Goal: Use online tool/utility: Utilize a website feature to perform a specific function

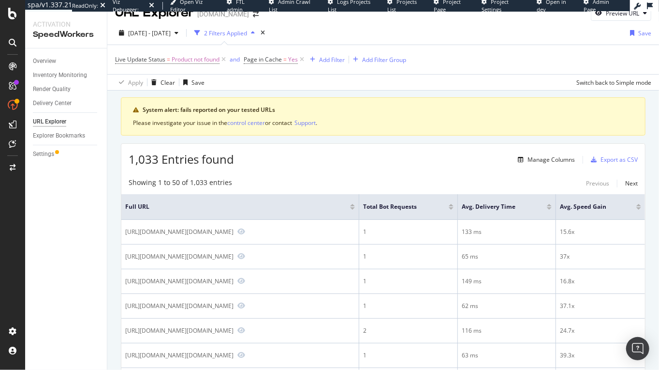
scroll to position [21, 0]
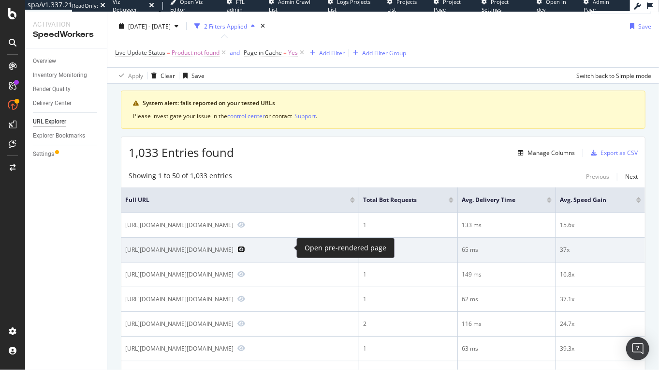
click at [245, 247] on icon "Preview https://www.gap.com/browse/product.do?pid=484335012" at bounding box center [242, 249] width 8 height 7
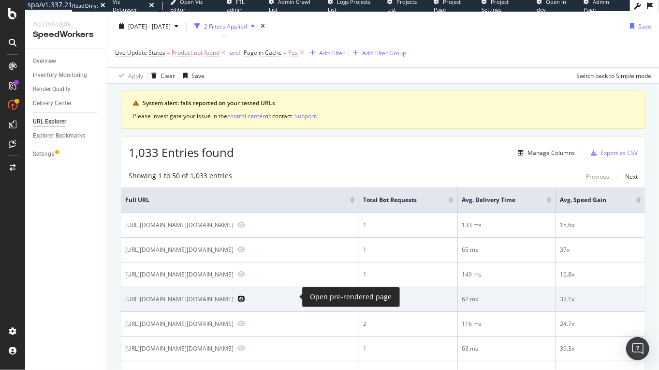
click at [245, 296] on icon "Preview https://athleta.gap.com/browse/product.do?pid=788467002" at bounding box center [242, 298] width 8 height 7
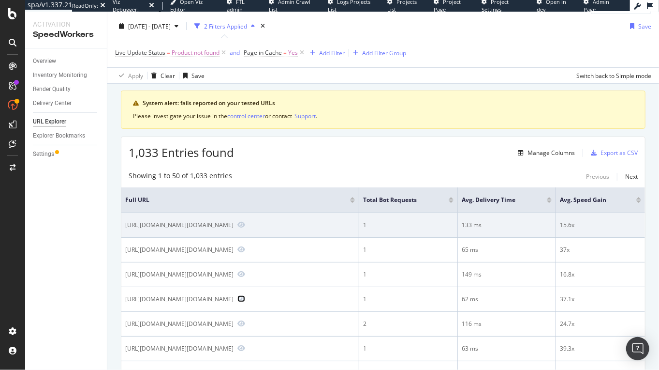
scroll to position [444, 0]
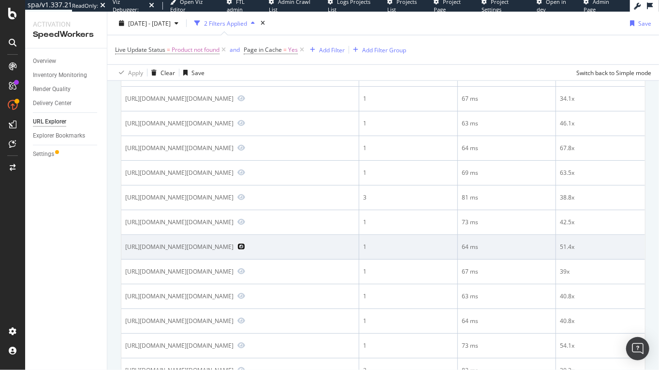
click at [245, 243] on icon "Preview https://www.gap.com/browse/product.do?pid=372569012" at bounding box center [242, 246] width 8 height 7
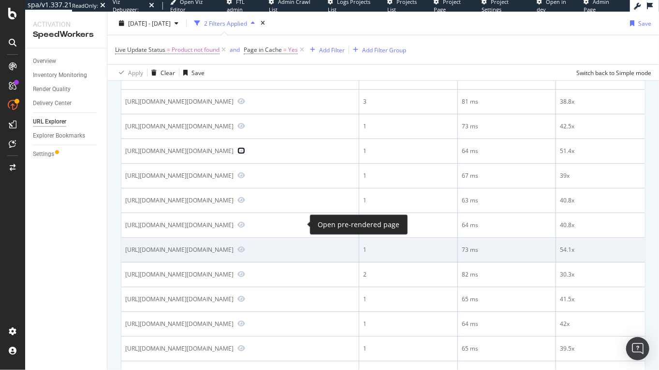
scroll to position [558, 0]
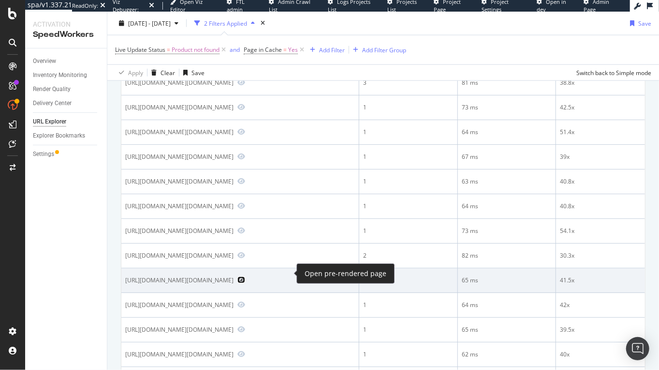
click at [245, 276] on icon "Preview https://www.gap.com/browse/product.do?pid=431709002" at bounding box center [242, 279] width 8 height 7
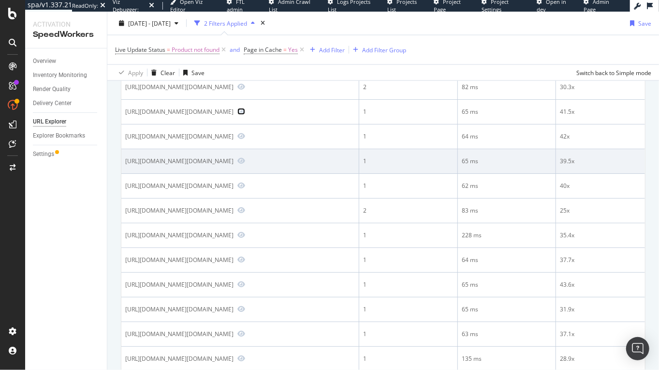
scroll to position [1036, 0]
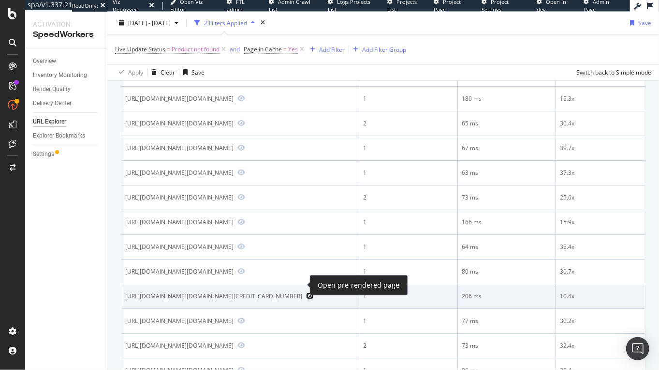
click at [306, 292] on icon "Preview https://www.gap.com/browse/product.do?pid=6244140020007" at bounding box center [310, 295] width 8 height 7
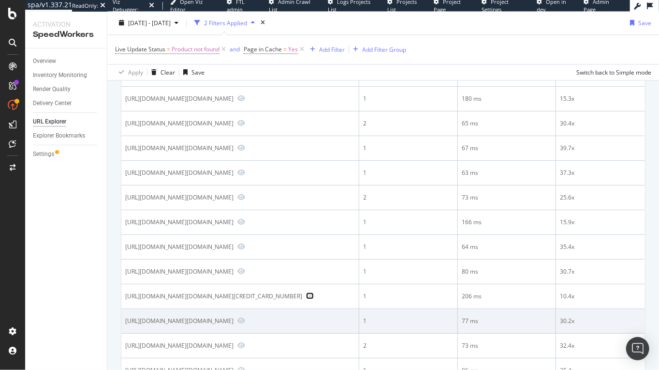
scroll to position [1140, 0]
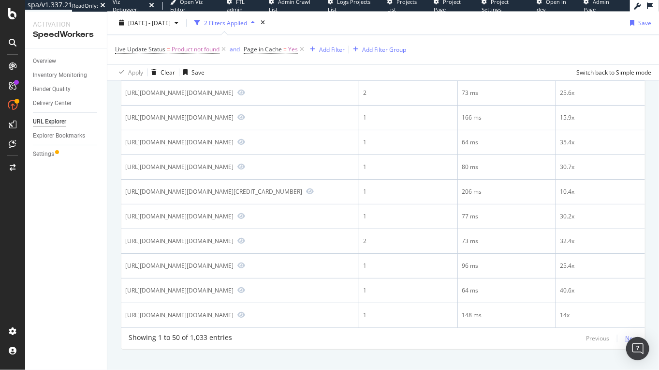
click at [632, 334] on div "Next" at bounding box center [631, 338] width 13 height 8
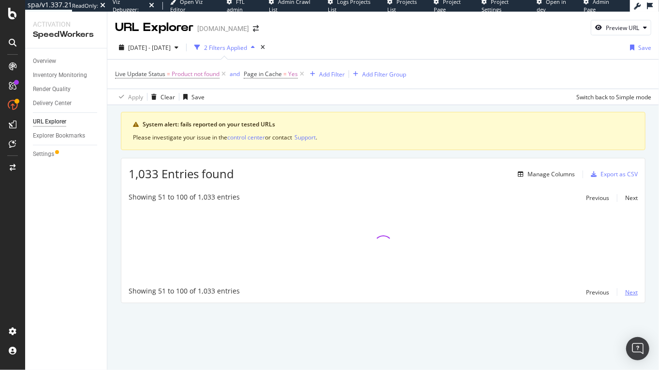
scroll to position [0, 0]
click at [631, 294] on div "Next" at bounding box center [631, 292] width 13 height 8
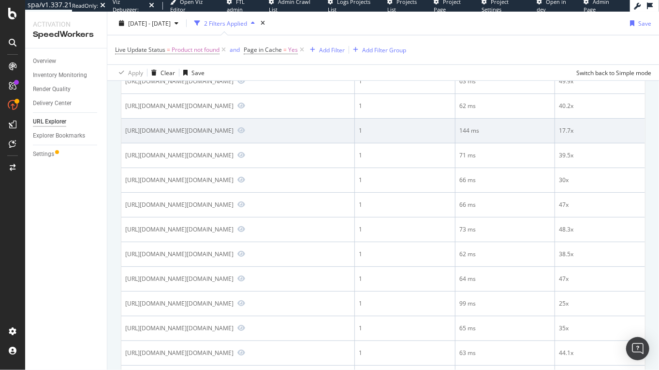
scroll to position [454, 0]
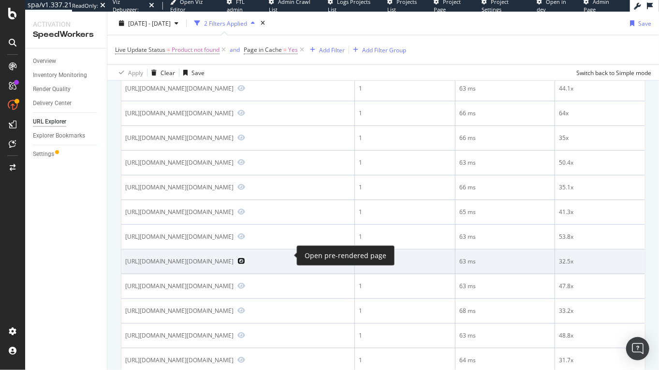
click at [245, 257] on icon "Preview https://www.gap.com/browse/product.do?pid=500499032" at bounding box center [242, 260] width 8 height 7
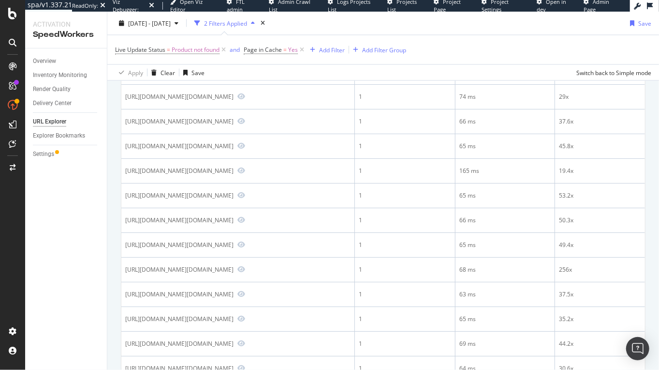
scroll to position [1073, 0]
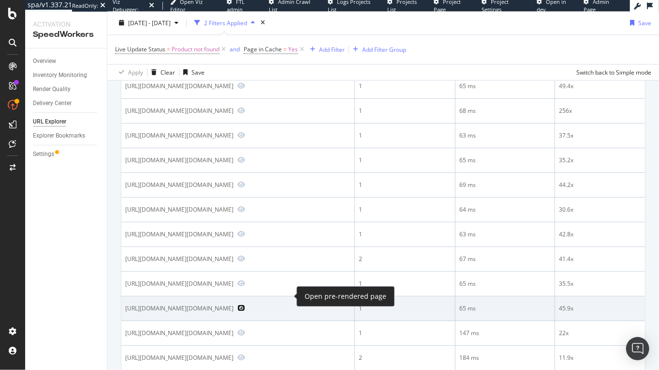
click at [245, 304] on icon "Preview https://www.gap.com/browse/product.do?pid=708375002" at bounding box center [242, 307] width 8 height 7
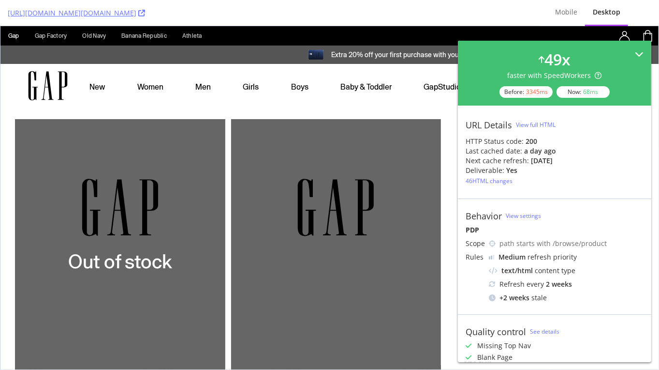
click at [615, 57] on div "49 x faster with SpeedWorkers Before: 3345 ms Now: 68 ms" at bounding box center [555, 72] width 178 height 49
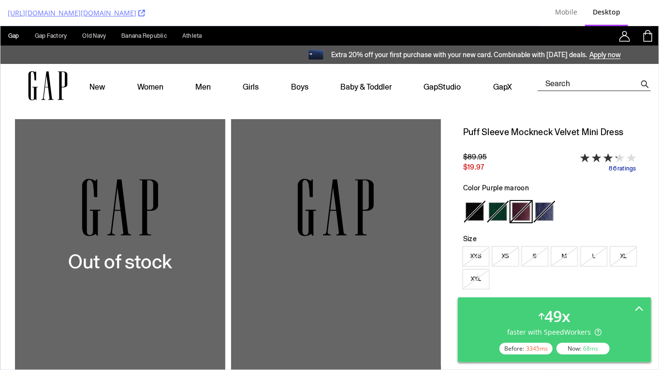
scroll to position [107, 0]
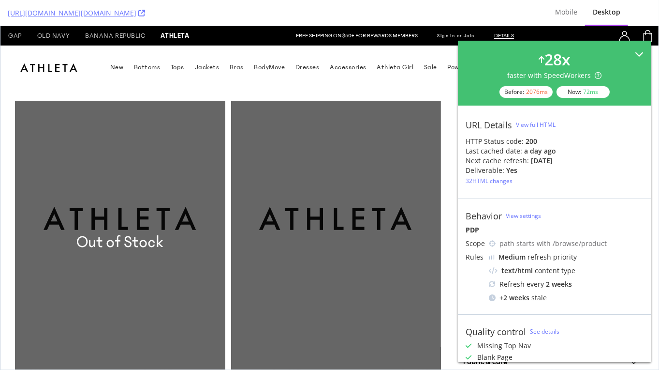
click at [533, 56] on div "28 x faster with SpeedWorkers Before: 2076 ms Now: 72 ms" at bounding box center [555, 72] width 178 height 49
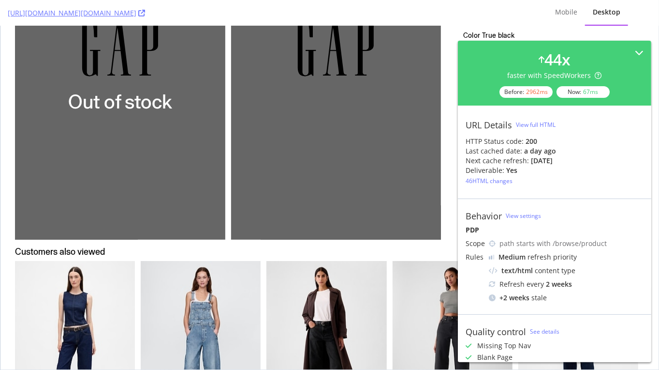
scroll to position [355, 0]
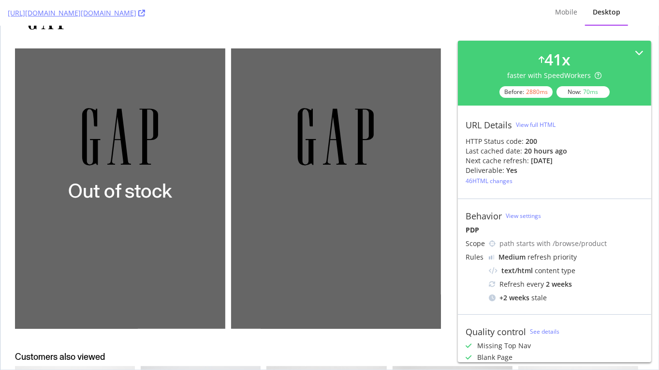
scroll to position [53, 0]
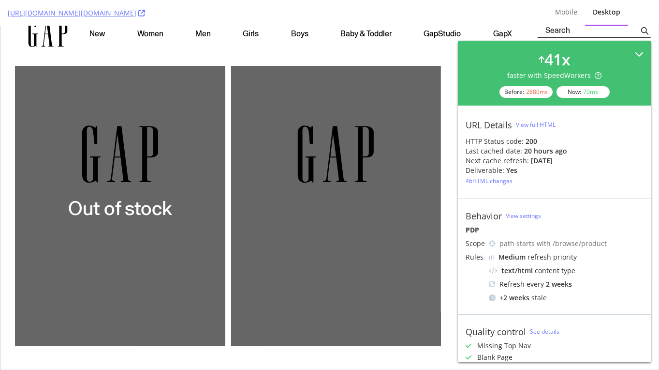
click at [634, 53] on div "41 x faster with SpeedWorkers Before: 2880 ms Now: 70 ms" at bounding box center [555, 72] width 178 height 49
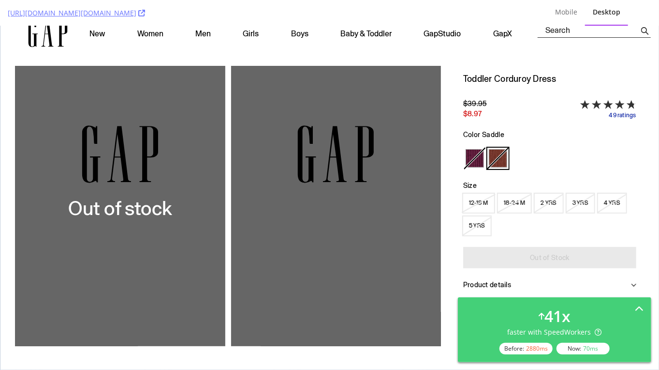
scroll to position [75, 0]
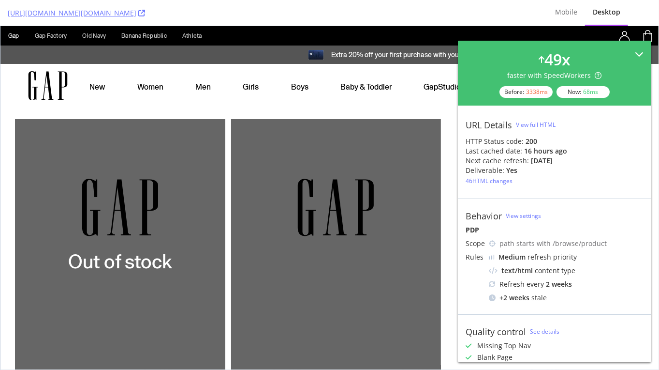
click at [634, 53] on div "49 x faster with SpeedWorkers Before: 3338 ms Now: 68 ms" at bounding box center [555, 72] width 178 height 49
